Goal: Information Seeking & Learning: Understand process/instructions

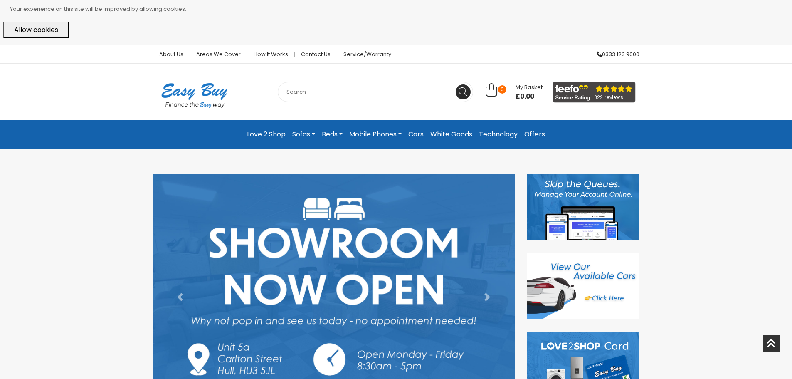
drag, startPoint x: 425, startPoint y: 308, endPoint x: 432, endPoint y: 154, distance: 153.5
click at [280, 138] on link "Love 2 Shop" at bounding box center [266, 134] width 45 height 15
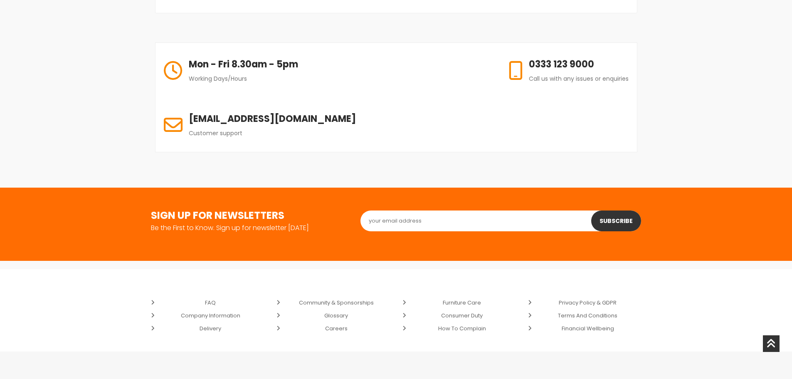
scroll to position [1540, 0]
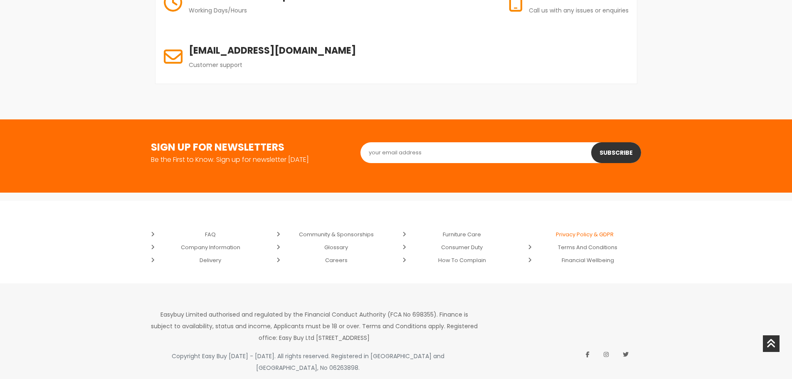
click at [588, 228] on link "Privacy Policy & GDPR" at bounding box center [584, 234] width 113 height 13
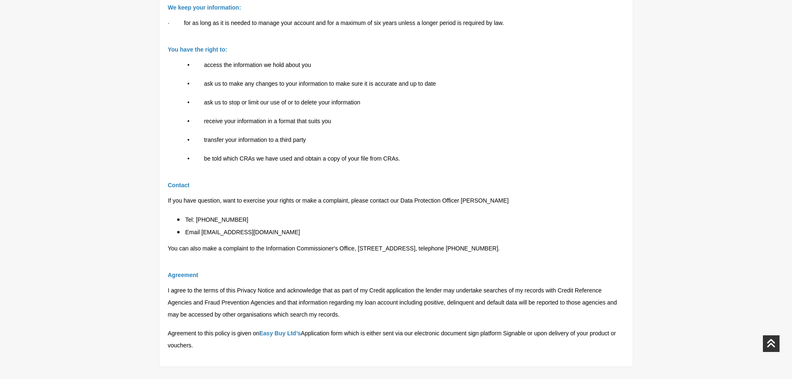
scroll to position [914, 0]
